Goal: Transaction & Acquisition: Purchase product/service

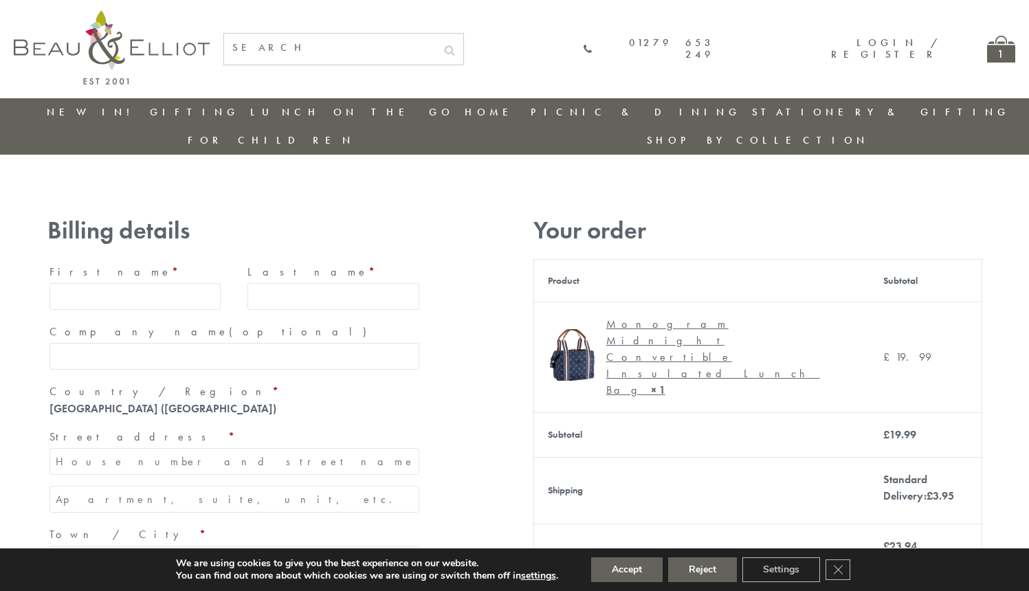
type input "maria33@yahoo.com"
type input "Maria"
type input "Williams"
type input "23, Scottsdale, Happytown"
type input "London"
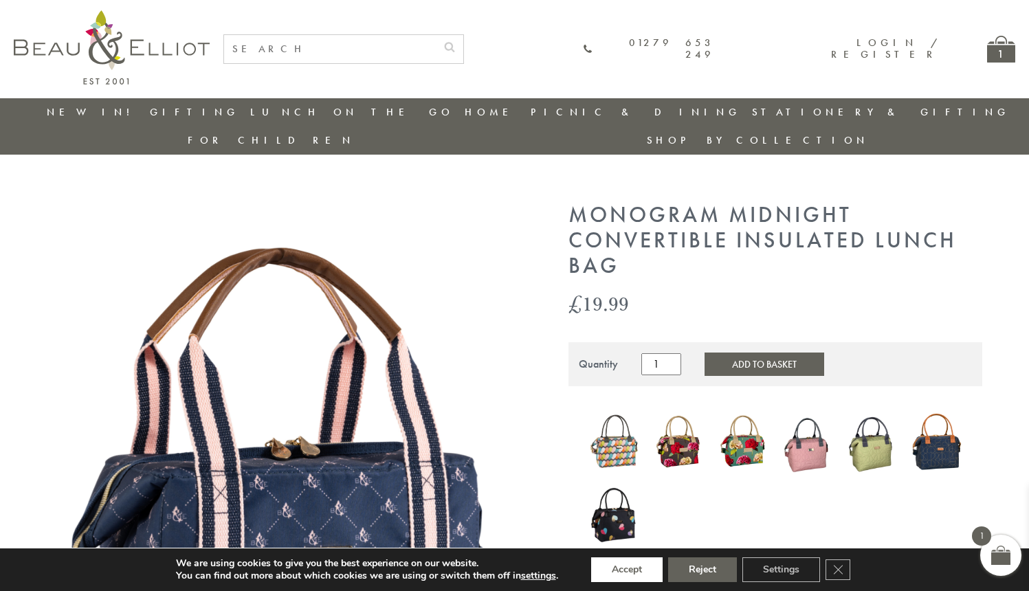
click at [628, 570] on button "Accept" at bounding box center [627, 570] width 72 height 25
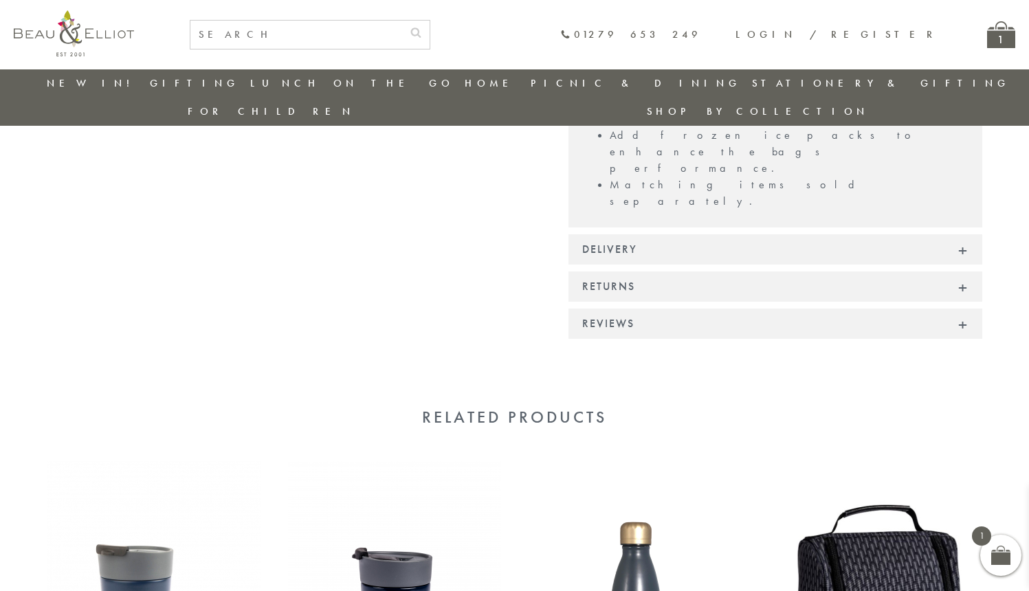
scroll to position [1157, 0]
